Goal: Find specific page/section: Find specific page/section

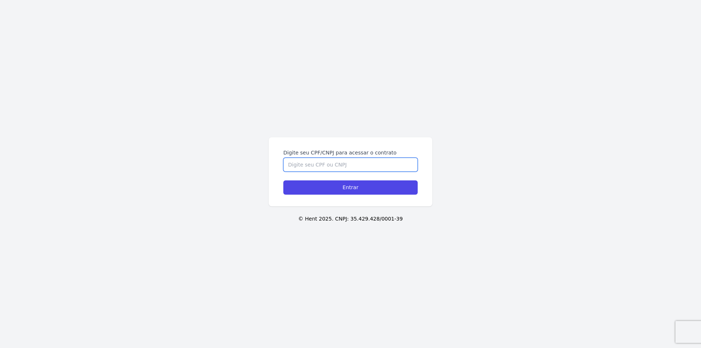
click at [310, 165] on input "Digite seu CPF/CNPJ para acessar o contrato" at bounding box center [350, 165] width 134 height 14
type input "0806386890"
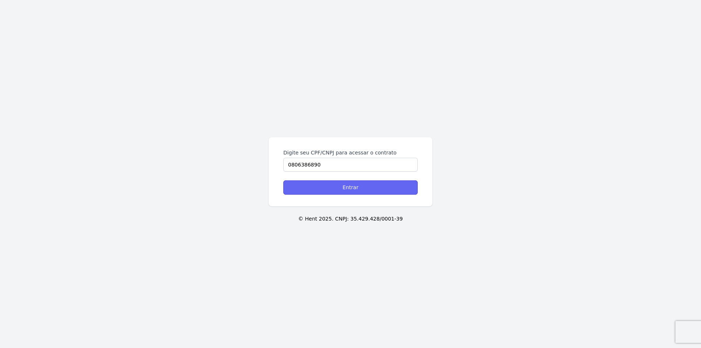
click at [341, 189] on input "Entrar" at bounding box center [350, 187] width 134 height 14
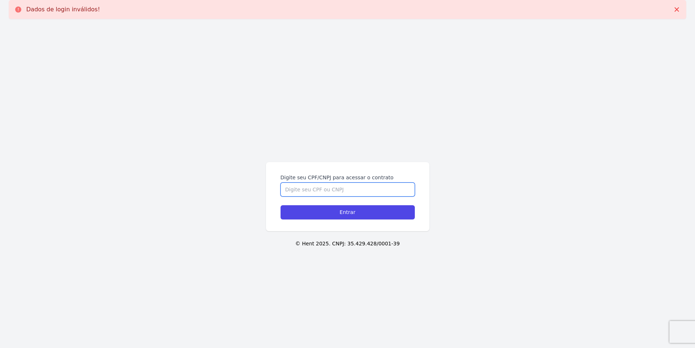
click at [329, 193] on input "Digite seu CPF/CNPJ para acessar o contrato" at bounding box center [348, 190] width 134 height 14
type input "07806386890"
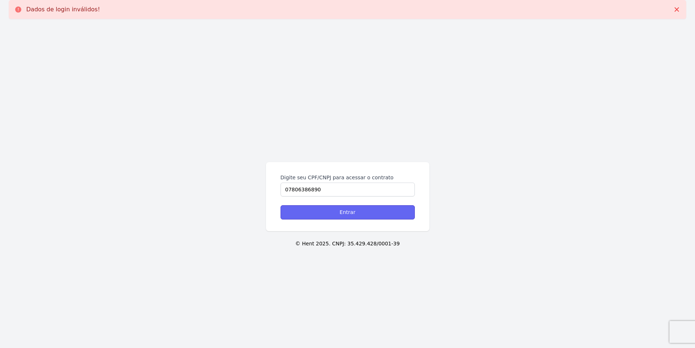
click at [350, 215] on input "Entrar" at bounding box center [348, 212] width 134 height 14
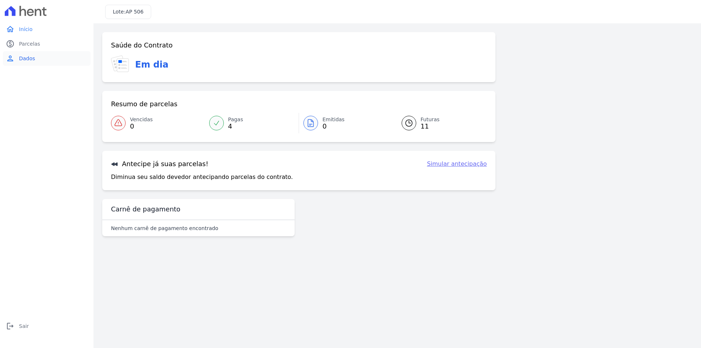
click at [20, 56] on span "Dados" at bounding box center [27, 58] width 16 height 7
